Goal: Information Seeking & Learning: Learn about a topic

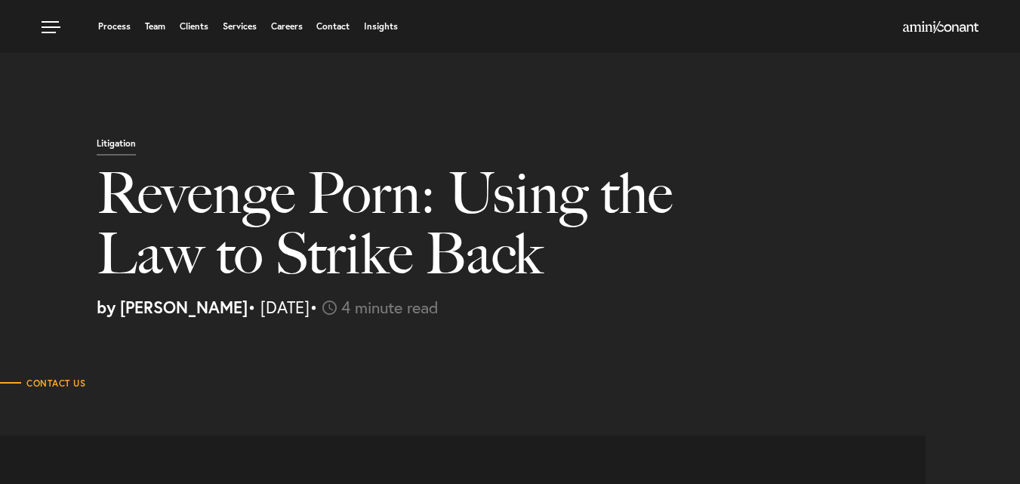
select select "TH"
select select "Austin"
select select "Business and Civil Litigation"
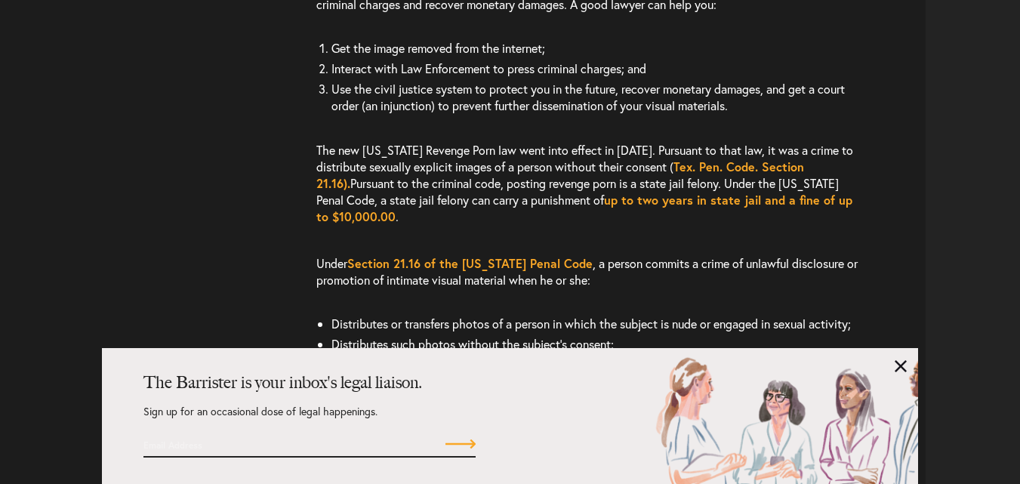
scroll to position [1617, 0]
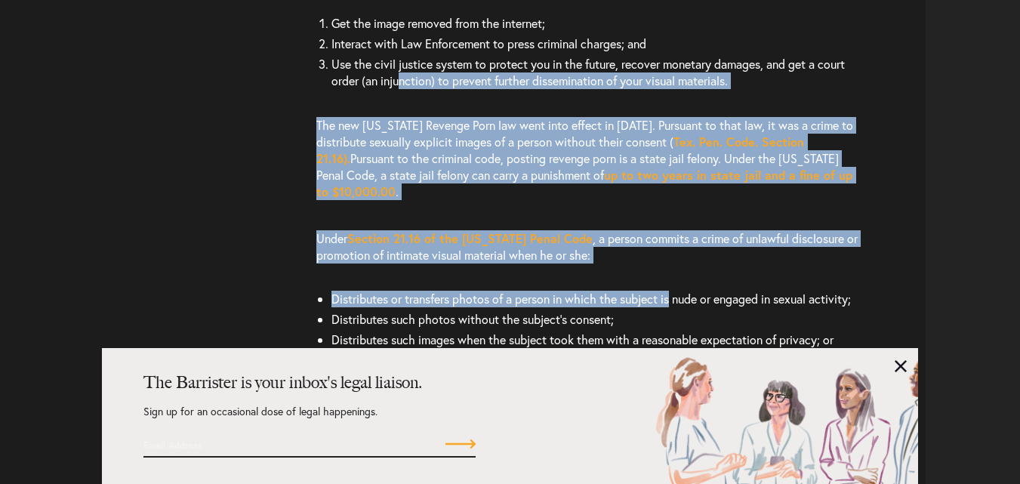
drag, startPoint x: 401, startPoint y: 83, endPoint x: 675, endPoint y: 288, distance: 342.4
click at [675, 288] on div "Although there is no federal law regarding revenge porn, many states have passe…" at bounding box center [620, 182] width 609 height 849
click at [676, 288] on div "Although there is no federal law regarding revenge porn, many states have passe…" at bounding box center [620, 182] width 609 height 849
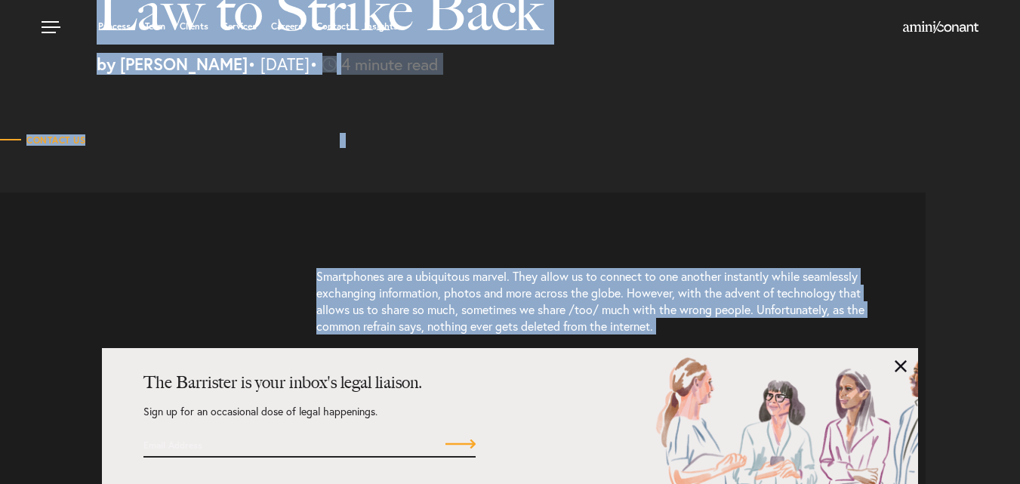
scroll to position [0, 0]
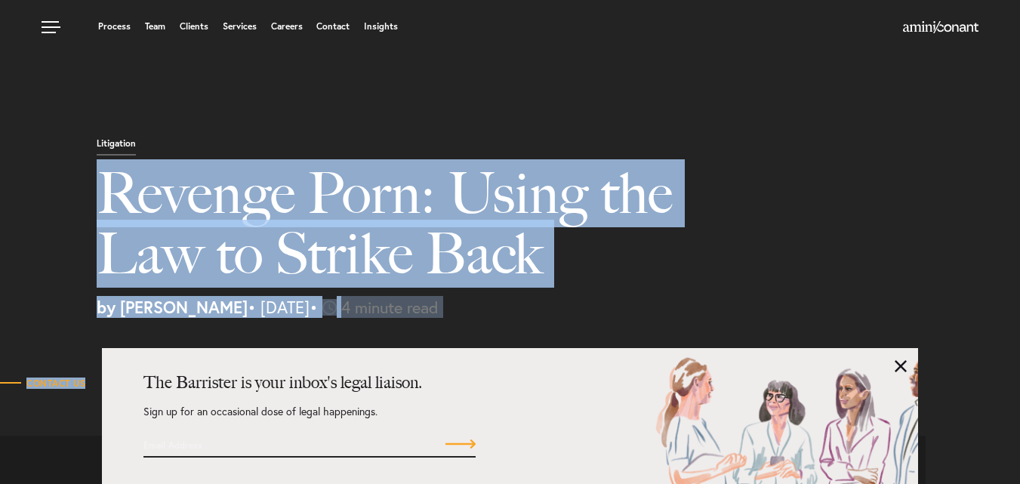
drag, startPoint x: 769, startPoint y: 191, endPoint x: 105, endPoint y: 186, distance: 664.4
copy article "Loremip Dolo: Sitam con Adi el Seddoe Temp in Utla Etdolo • Magnaali 8, 4115 • …"
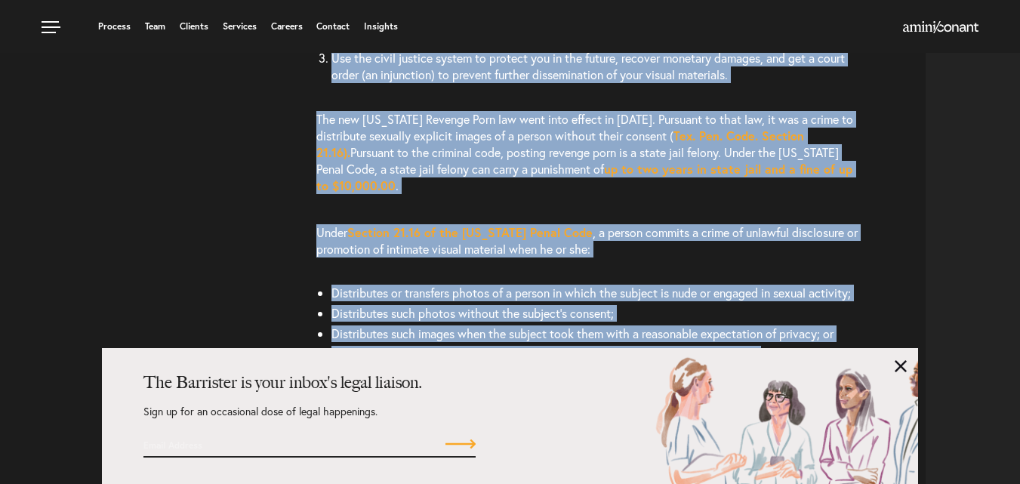
scroll to position [1472, 0]
